Goal: Register for event/course

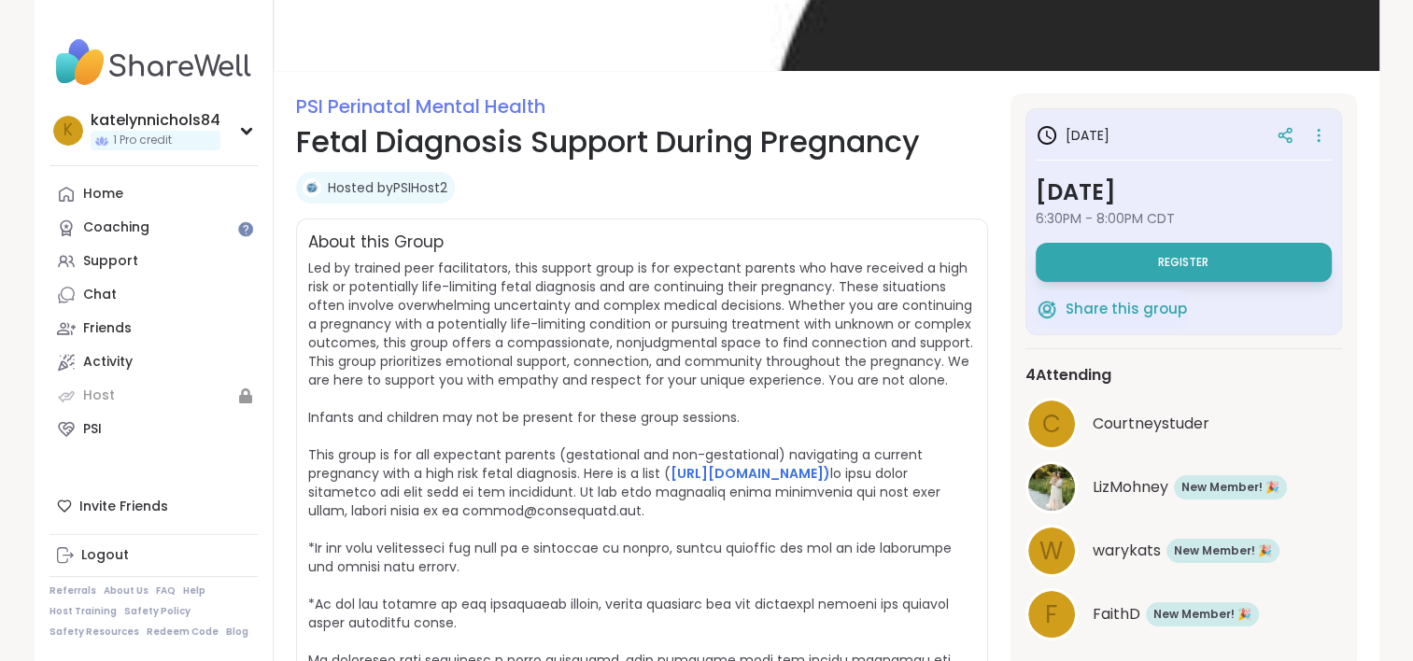
scroll to position [176, 0]
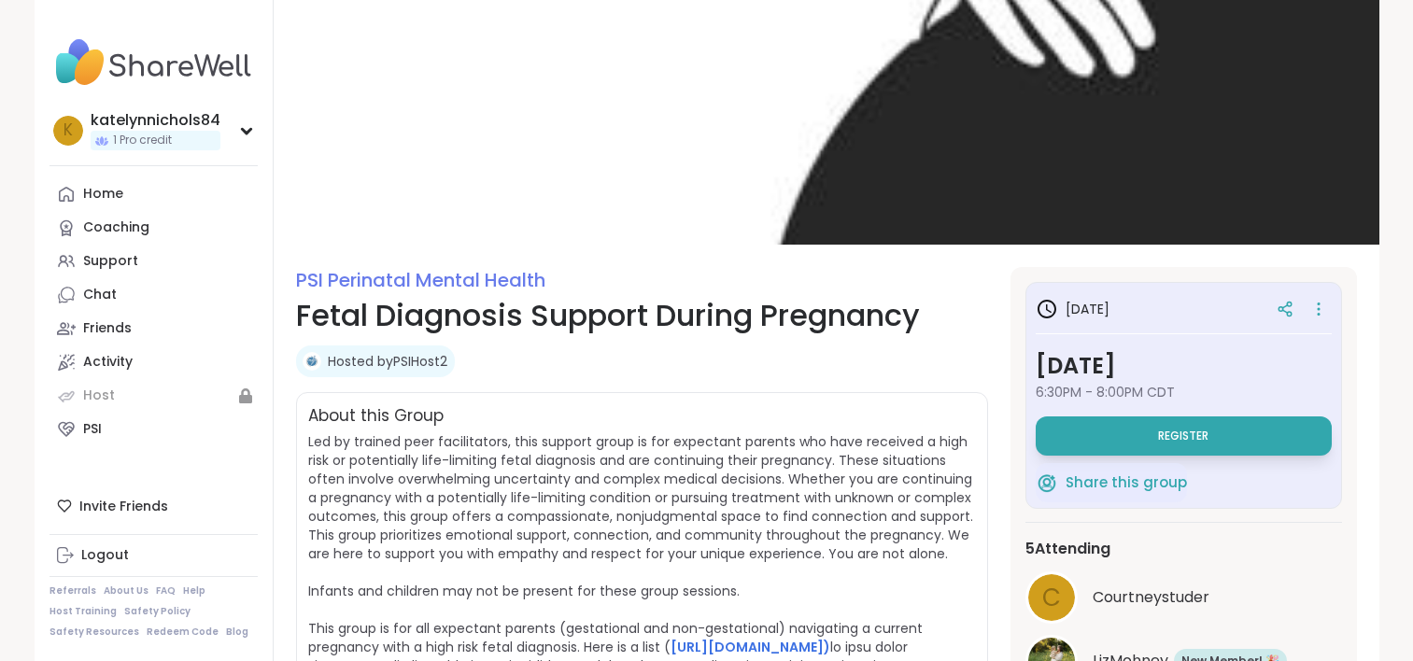
scroll to position [176, 0]
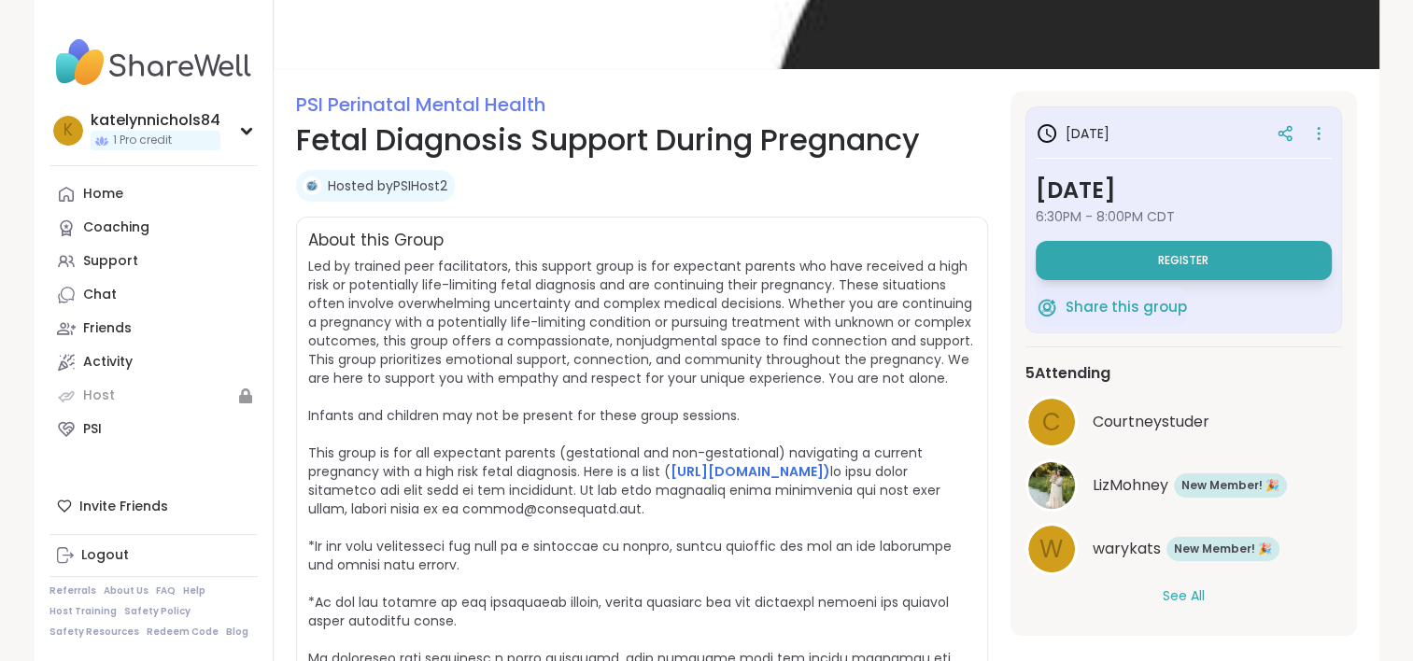
drag, startPoint x: 0, startPoint y: 0, endPoint x: 1181, endPoint y: 596, distance: 1322.7
click at [1181, 596] on button "See All" at bounding box center [1184, 597] width 42 height 20
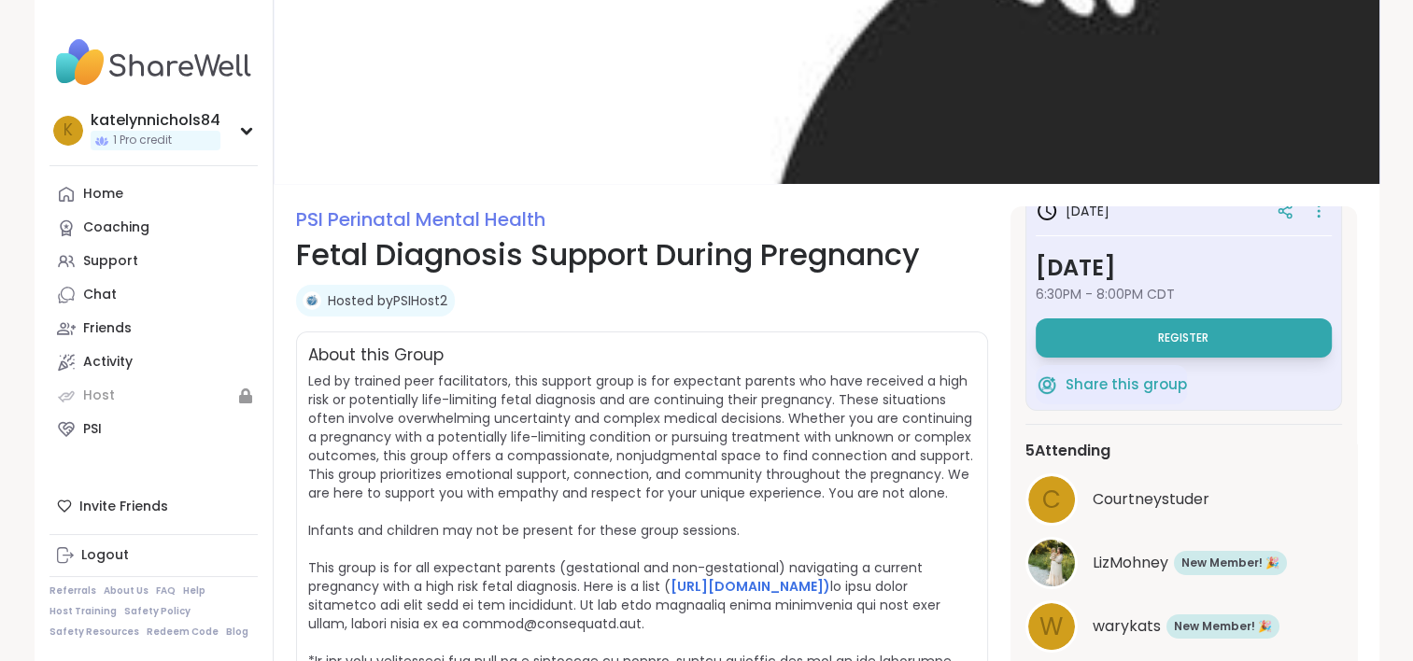
scroll to position [0, 0]
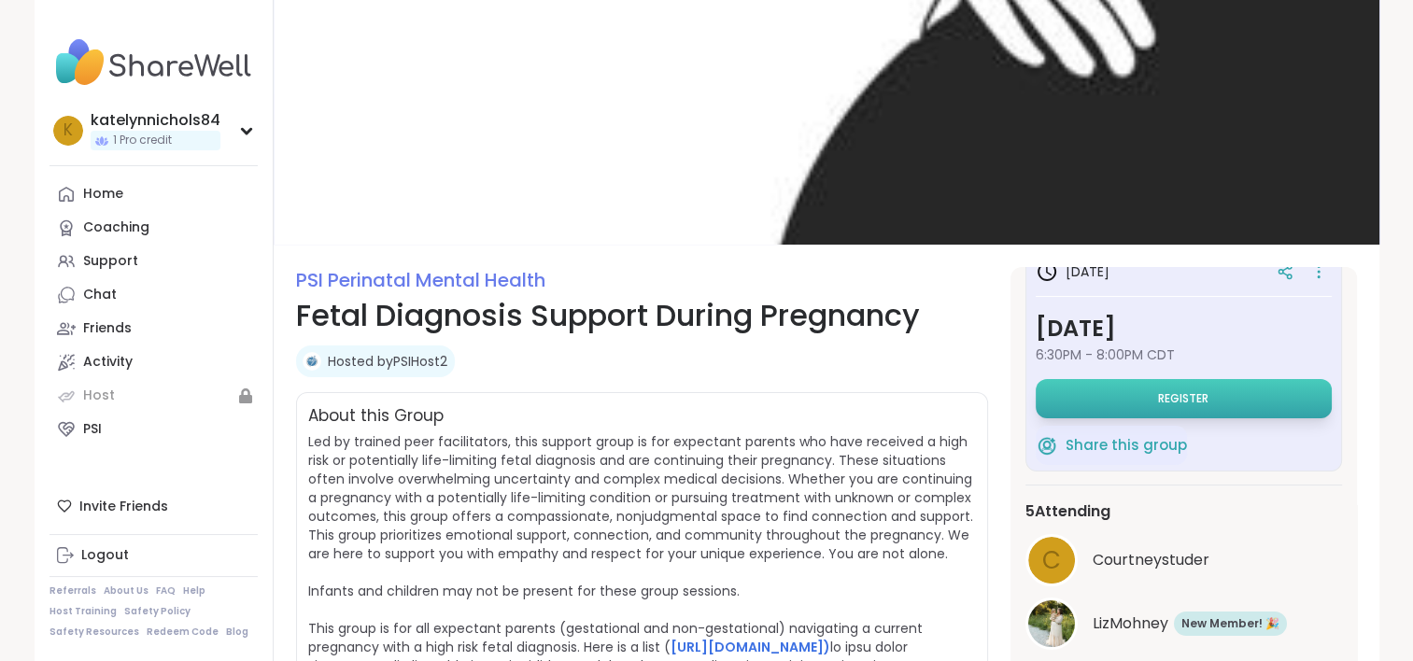
click at [1138, 396] on button "Register" at bounding box center [1184, 398] width 296 height 39
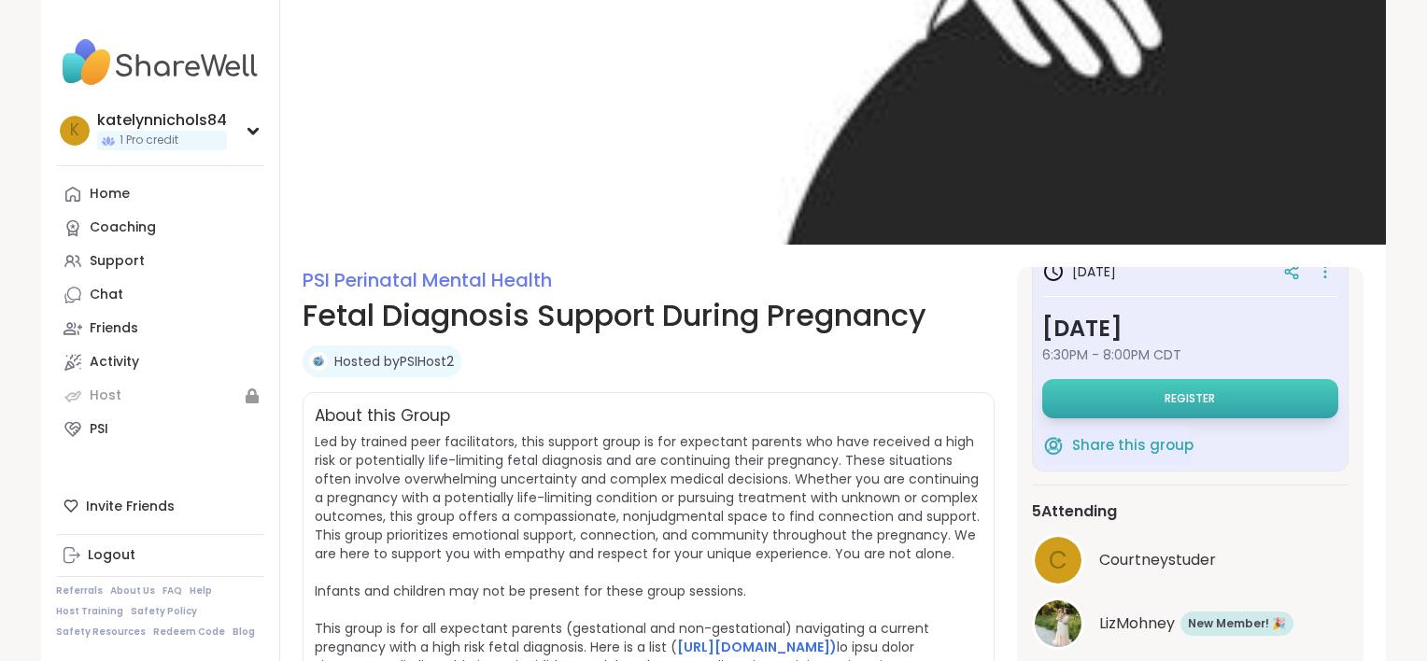
select select "**"
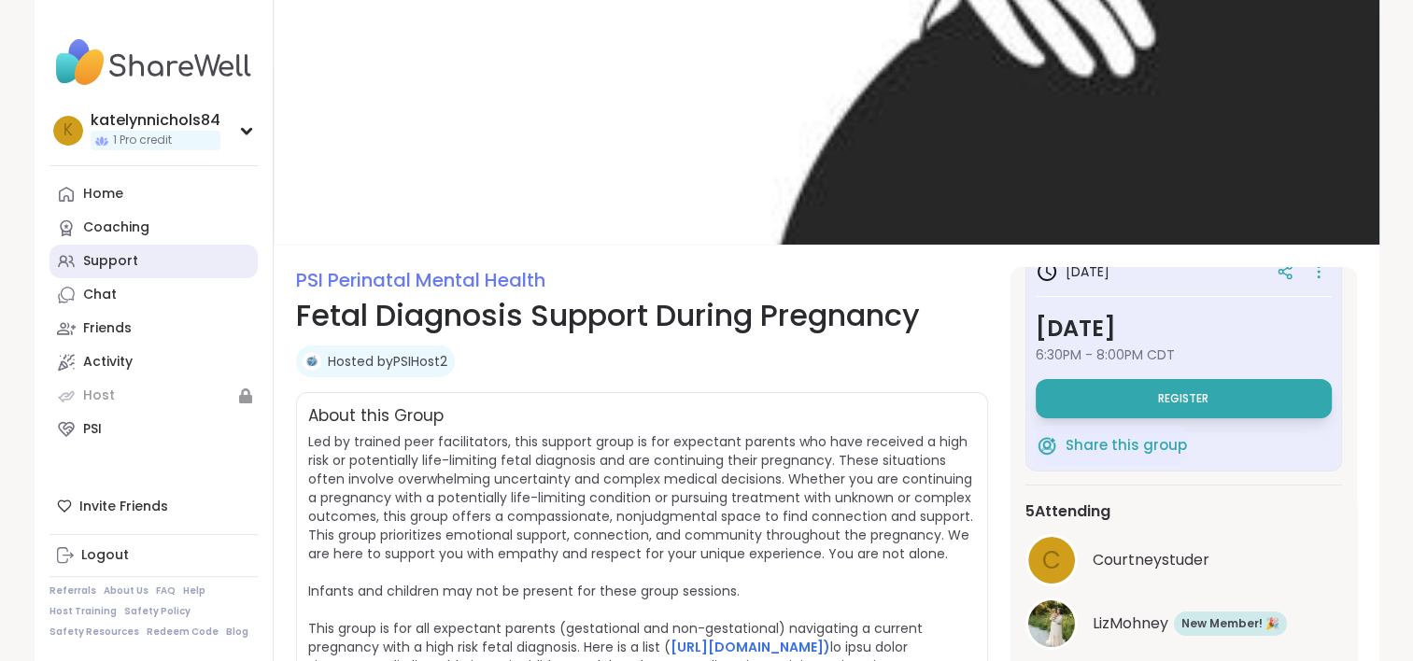
click at [106, 263] on div "Support" at bounding box center [110, 261] width 55 height 19
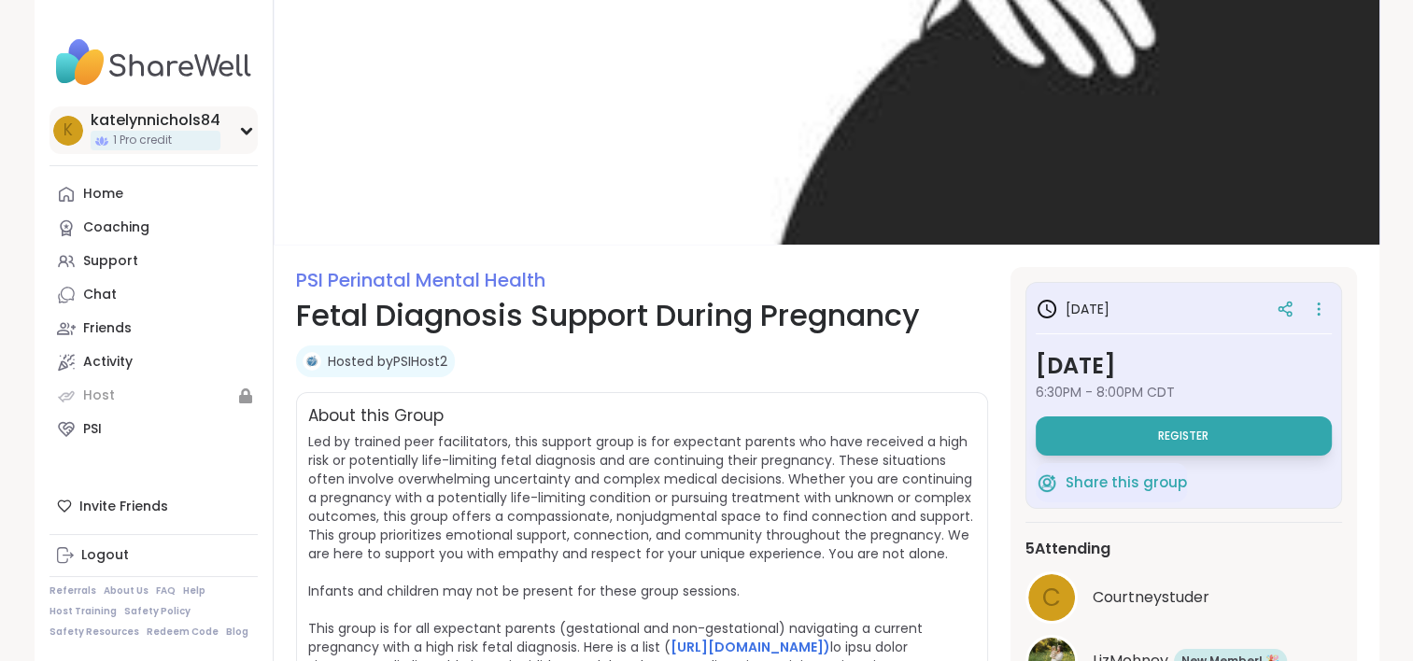
click at [243, 129] on icon at bounding box center [246, 131] width 8 height 5
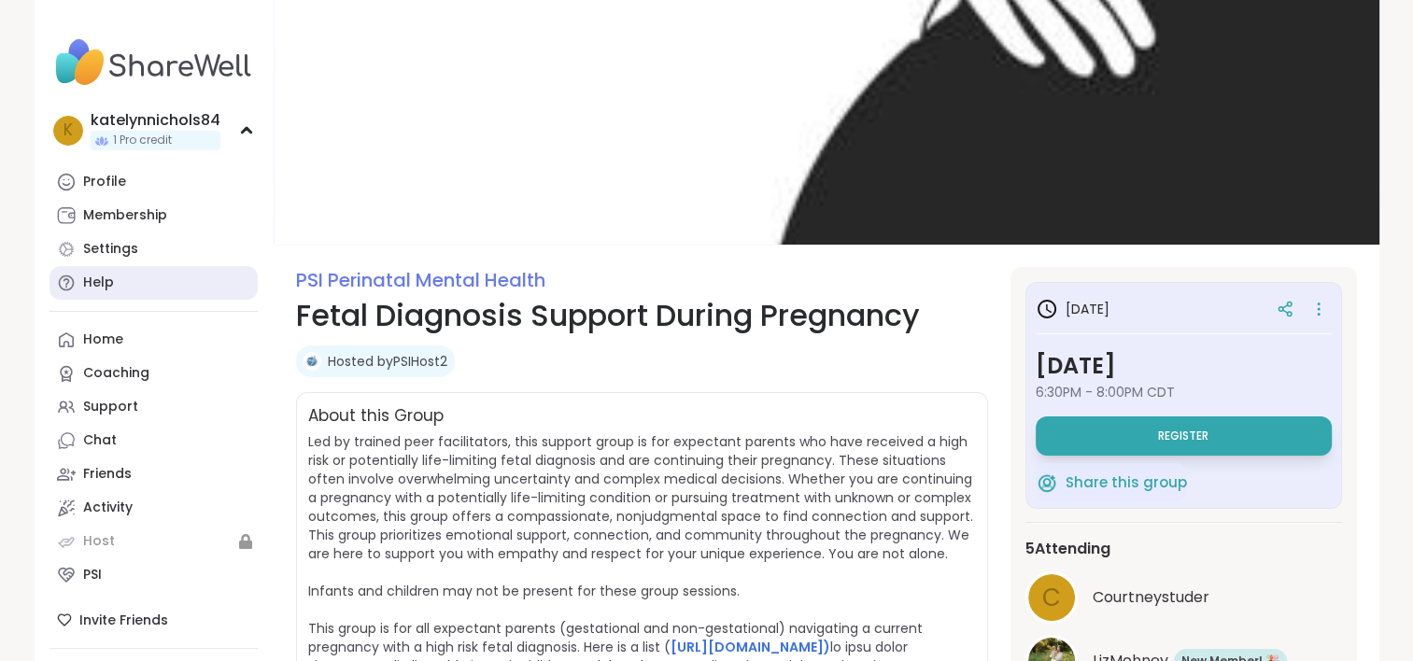
click at [140, 284] on link "Help" at bounding box center [154, 283] width 208 height 34
